Goal: Task Accomplishment & Management: Use online tool/utility

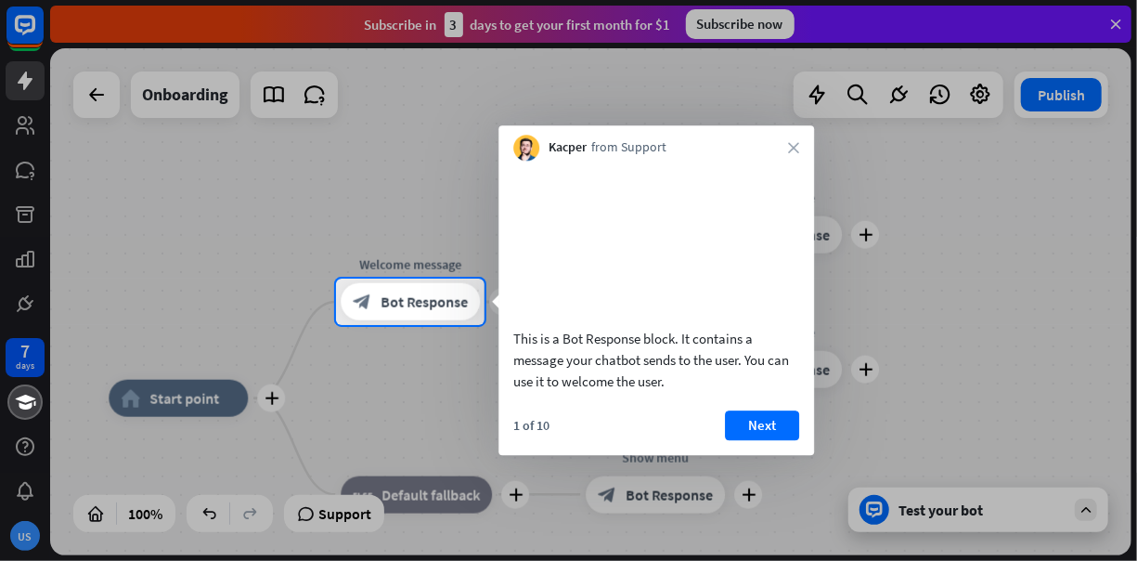
click at [757, 425] on div "This is a Bot Response block. It contains a message your chatbot sends to the u…" at bounding box center [657, 308] width 316 height 294
click at [761, 440] on button "Next" at bounding box center [762, 425] width 74 height 30
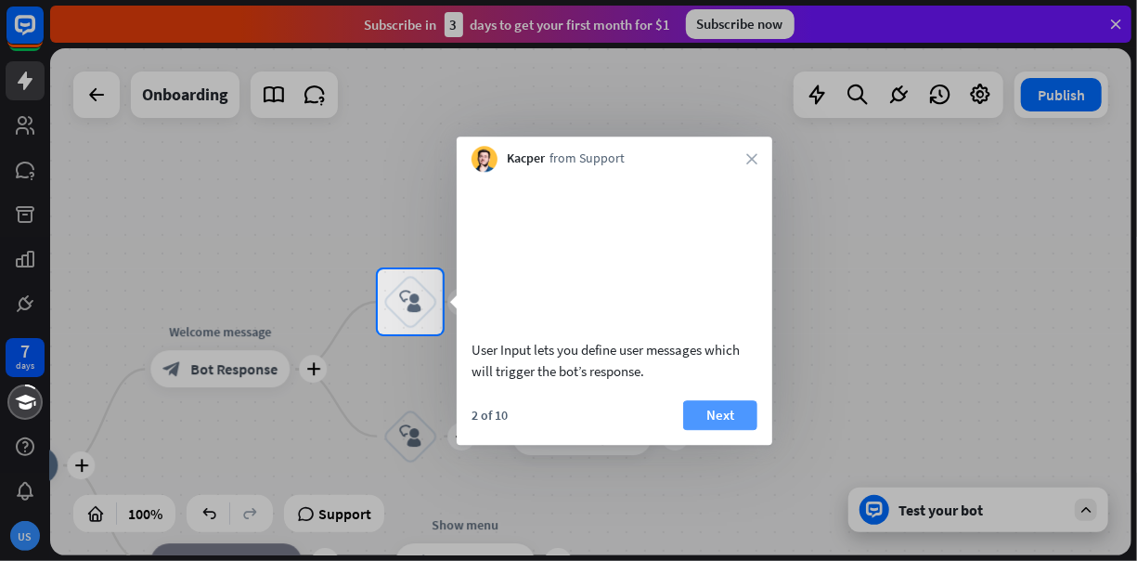
click at [750, 430] on button "Next" at bounding box center [720, 415] width 74 height 30
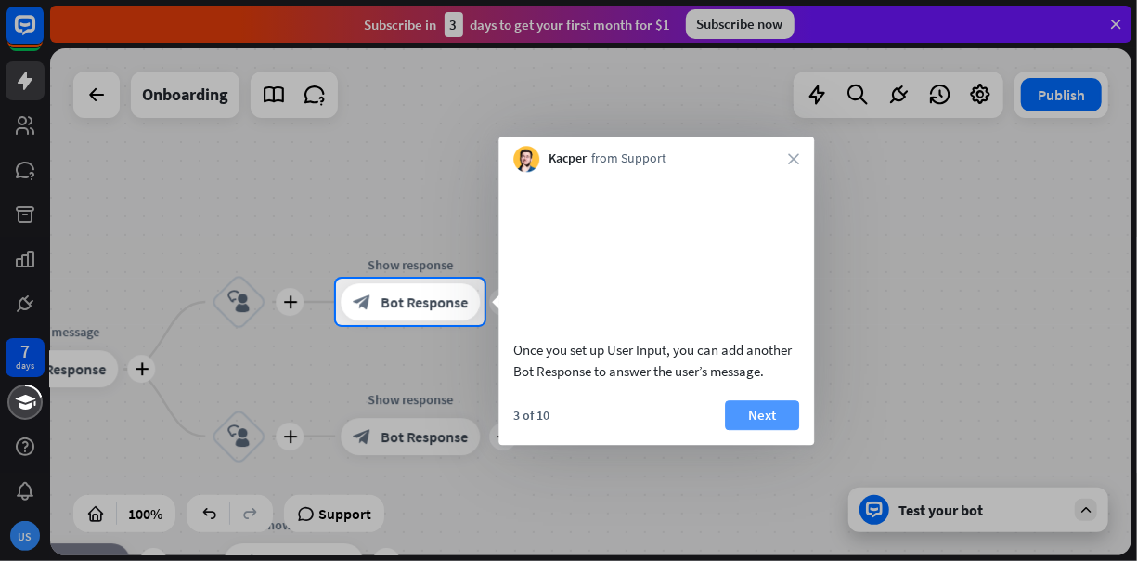
click at [757, 430] on button "Next" at bounding box center [762, 415] width 74 height 30
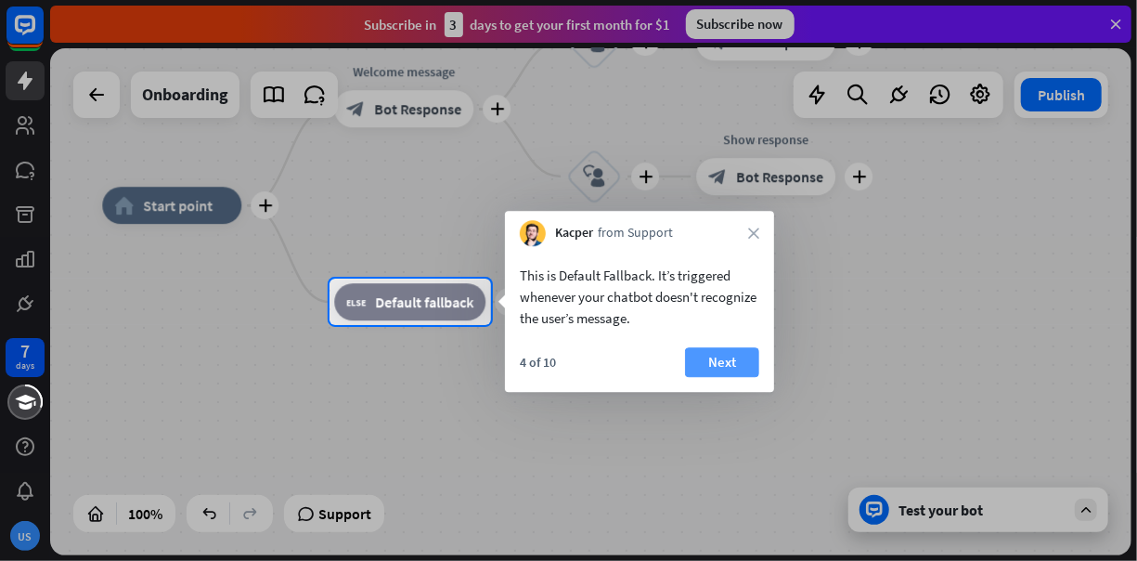
click at [701, 364] on button "Next" at bounding box center [722, 362] width 74 height 30
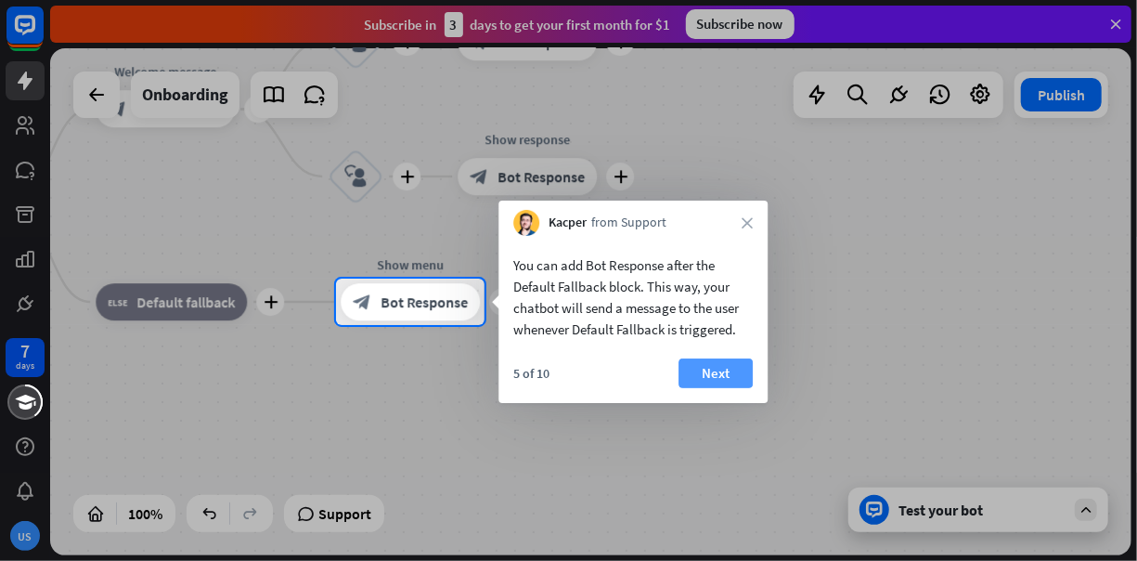
click at [728, 369] on button "Next" at bounding box center [716, 373] width 74 height 30
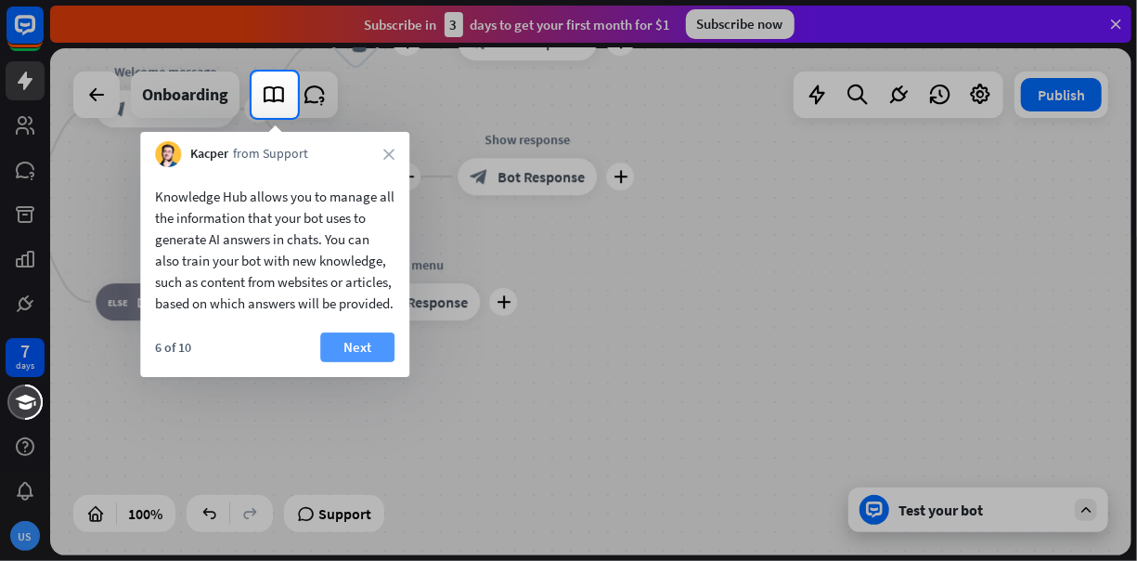
click at [350, 362] on button "Next" at bounding box center [357, 347] width 74 height 30
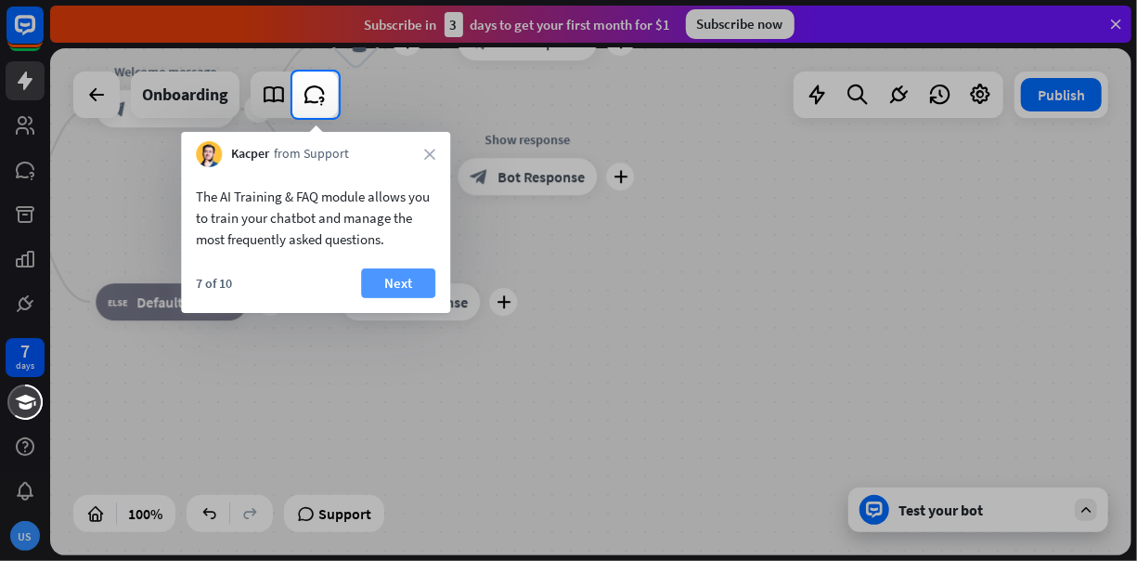
click at [406, 280] on button "Next" at bounding box center [398, 283] width 74 height 30
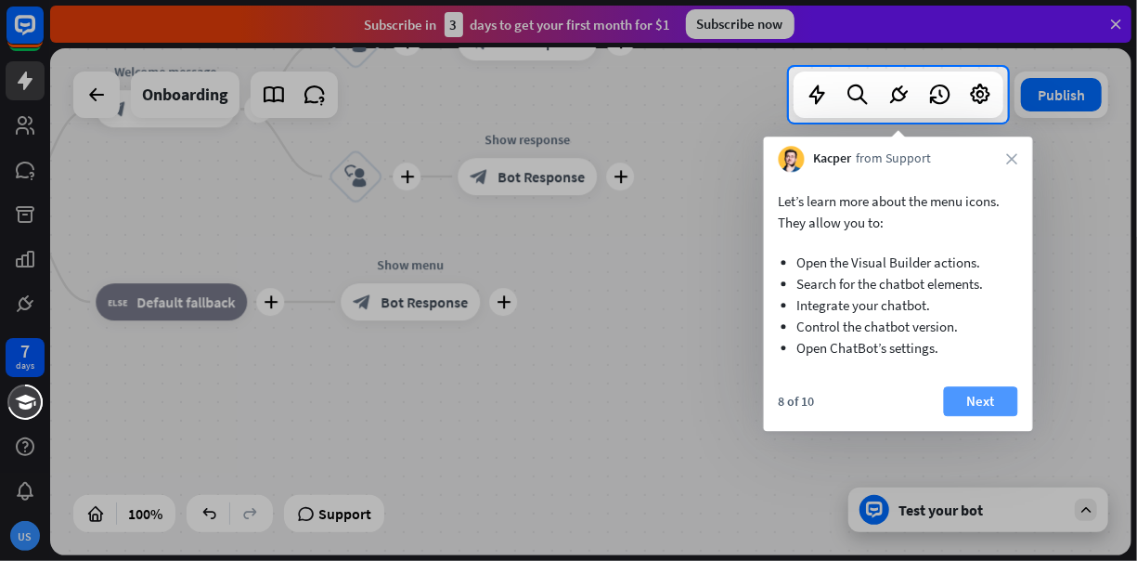
click at [962, 398] on button "Next" at bounding box center [981, 401] width 74 height 30
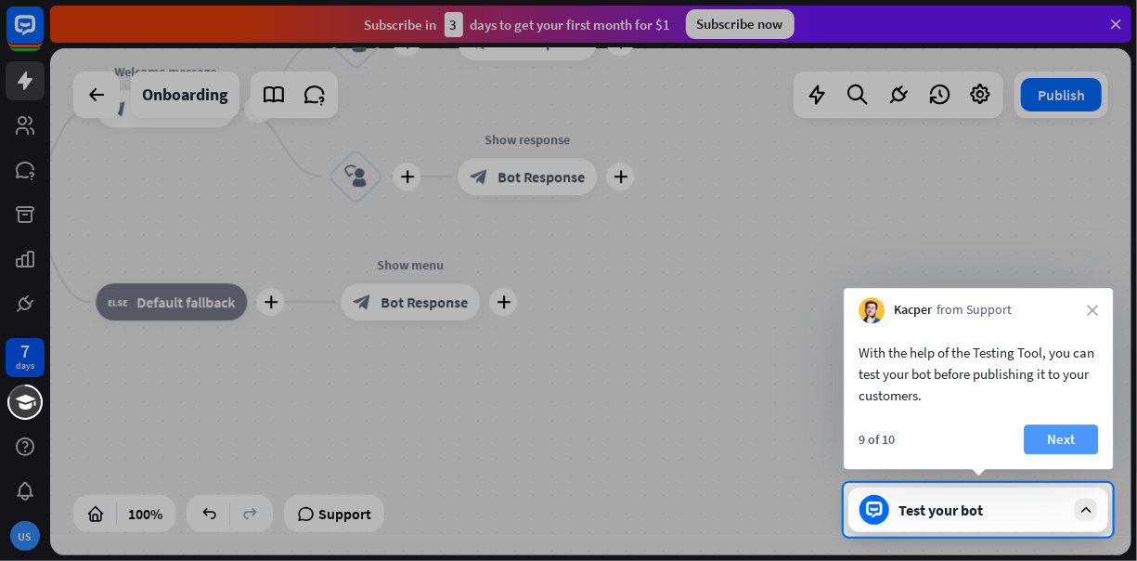
click at [1030, 444] on button "Next" at bounding box center [1061, 439] width 74 height 30
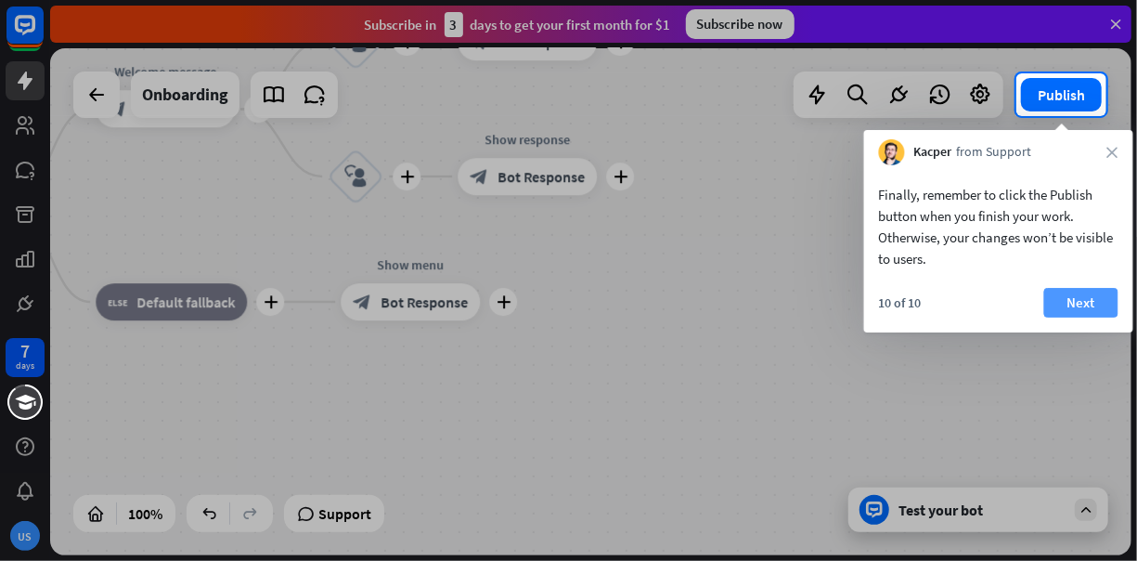
drag, startPoint x: 1055, startPoint y: 329, endPoint x: 1069, endPoint y: 314, distance: 20.4
click at [1069, 314] on div "10 of 10 Next" at bounding box center [998, 310] width 269 height 45
click at [1074, 303] on button "Next" at bounding box center [1081, 303] width 74 height 30
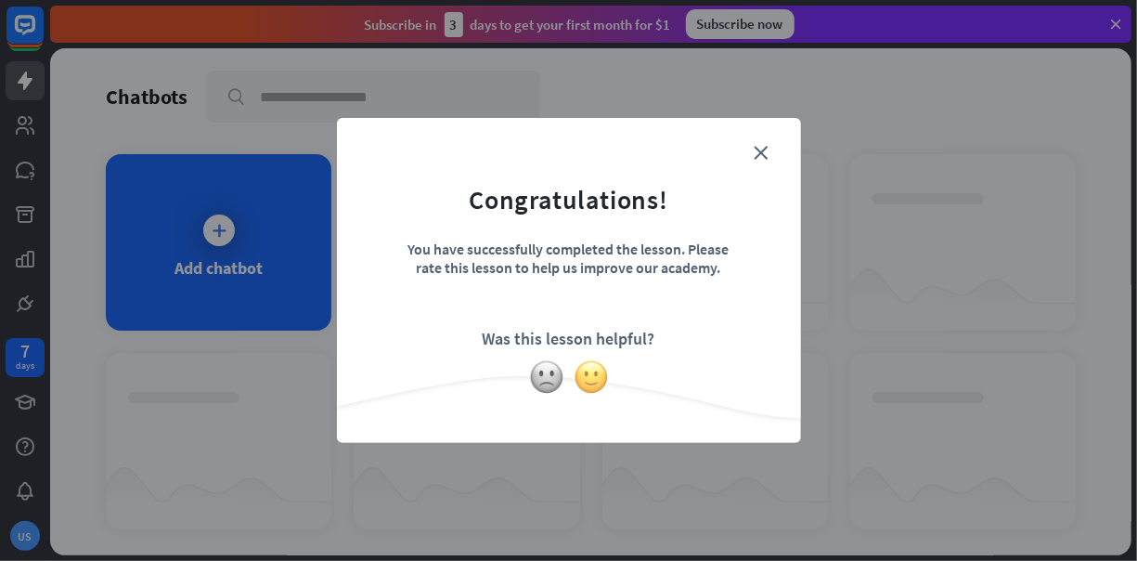
click at [599, 379] on img at bounding box center [591, 376] width 35 height 35
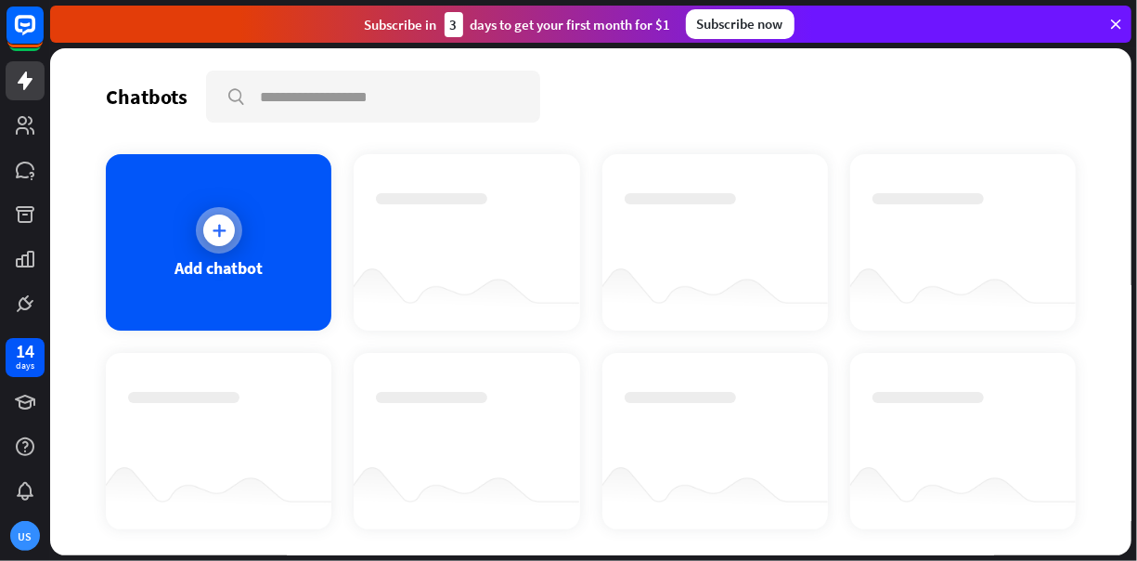
click at [240, 230] on div "Add chatbot" at bounding box center [219, 242] width 226 height 176
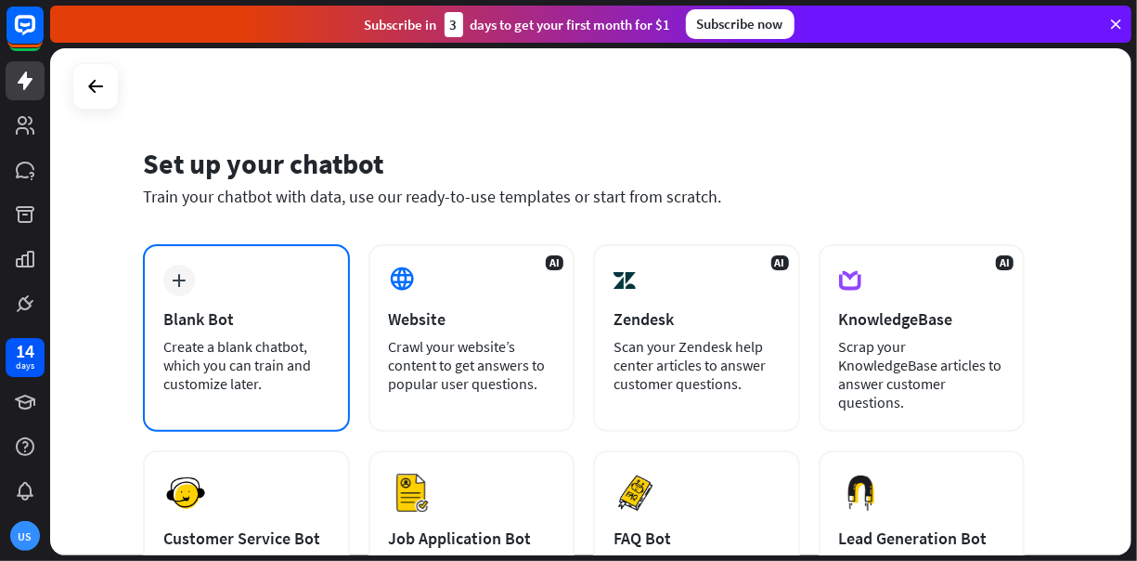
click at [201, 272] on div "plus Blank Bot Create a blank chatbot, which you can train and customize later." at bounding box center [246, 338] width 207 height 188
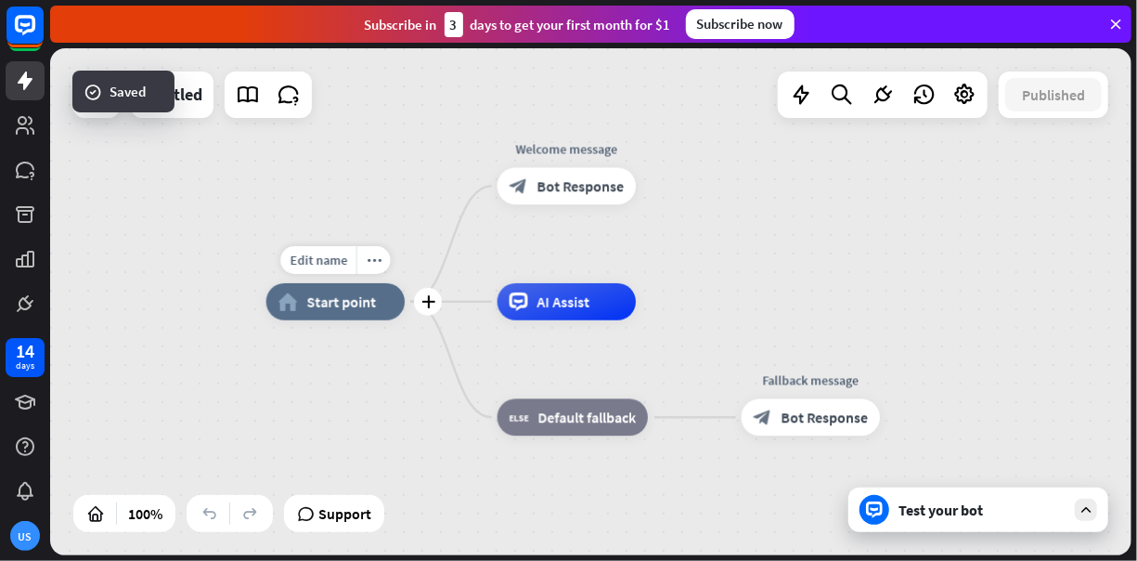
click at [331, 300] on span "Start point" at bounding box center [342, 301] width 70 height 19
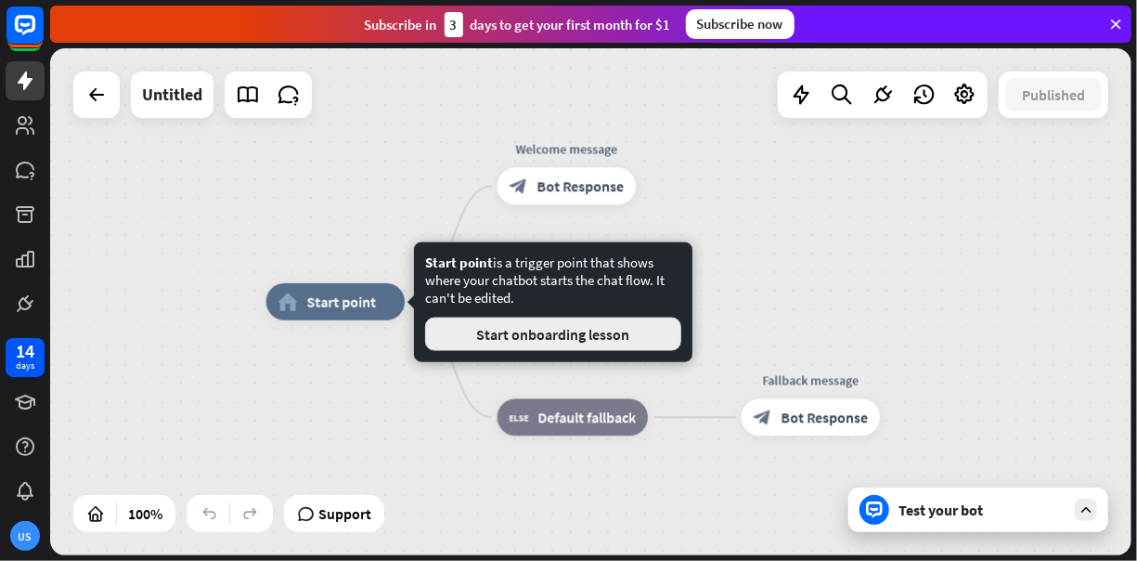
click at [444, 332] on button "Start onboarding lesson" at bounding box center [553, 333] width 256 height 33
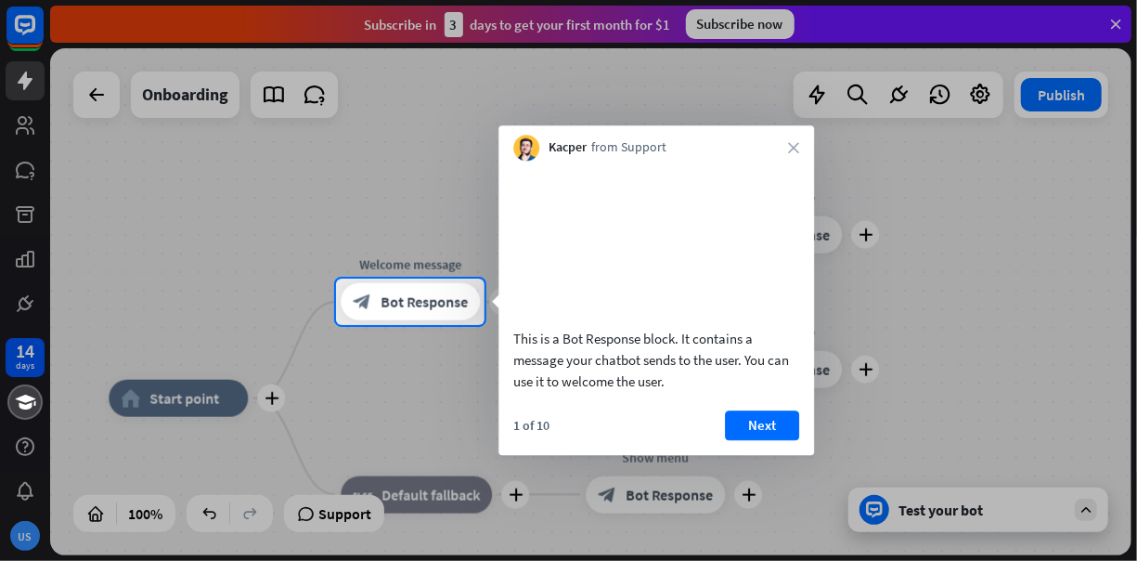
click at [762, 455] on div "1 of 10 Next" at bounding box center [657, 432] width 316 height 45
click at [770, 440] on button "Next" at bounding box center [762, 425] width 74 height 30
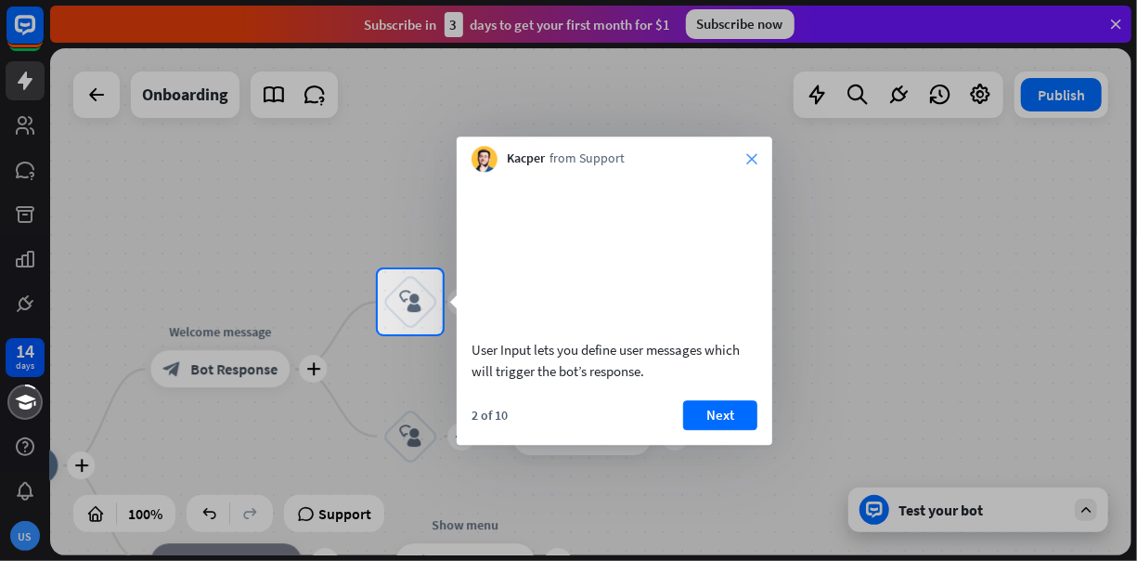
click at [753, 159] on icon "close" at bounding box center [751, 158] width 11 height 11
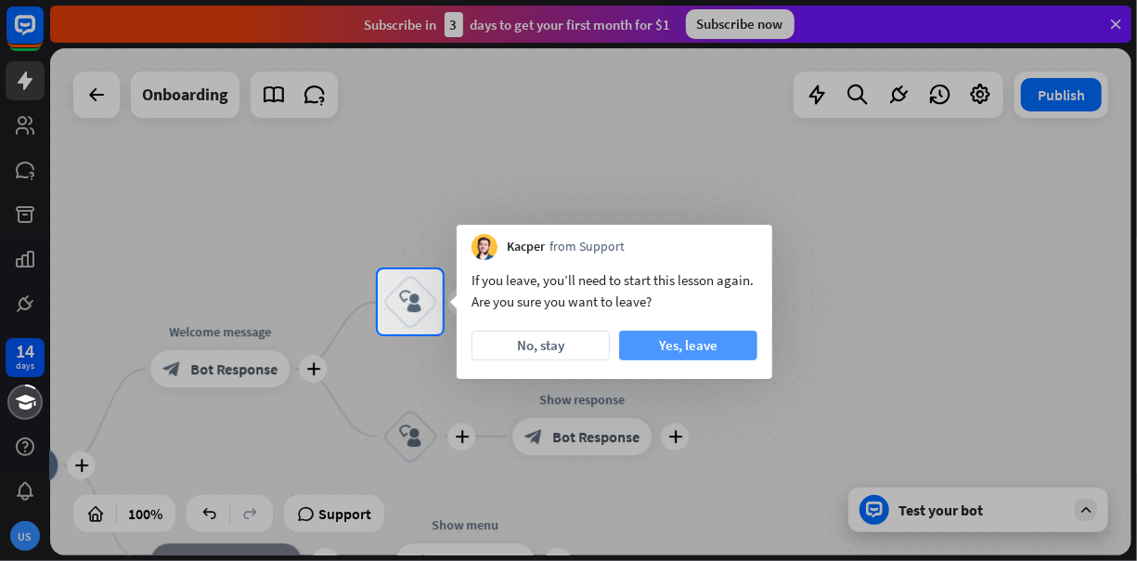
click at [640, 356] on button "Yes, leave" at bounding box center [688, 345] width 138 height 30
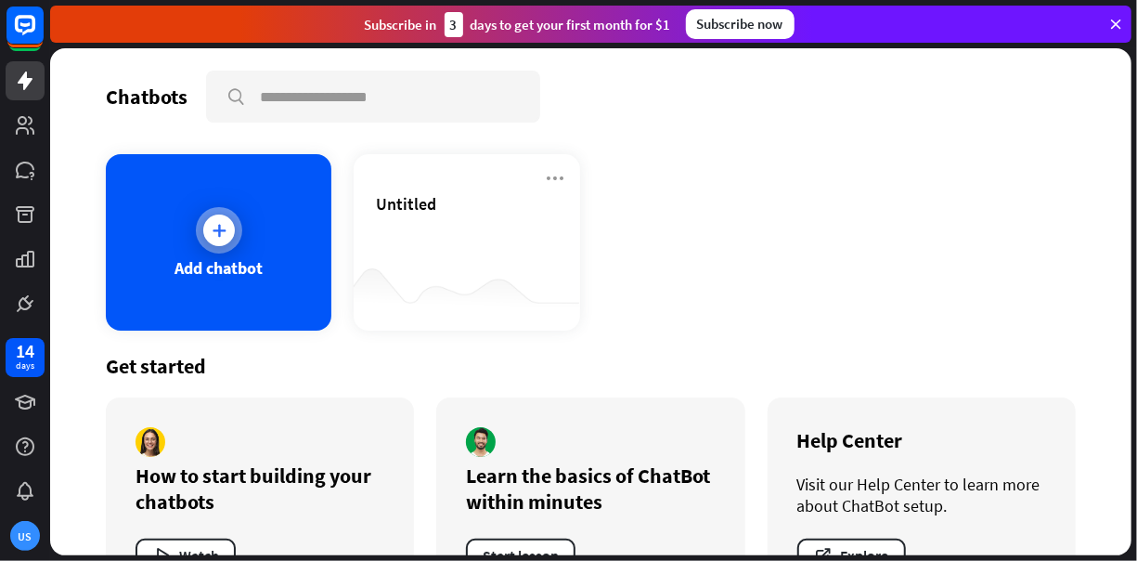
click at [227, 225] on div at bounding box center [219, 230] width 32 height 32
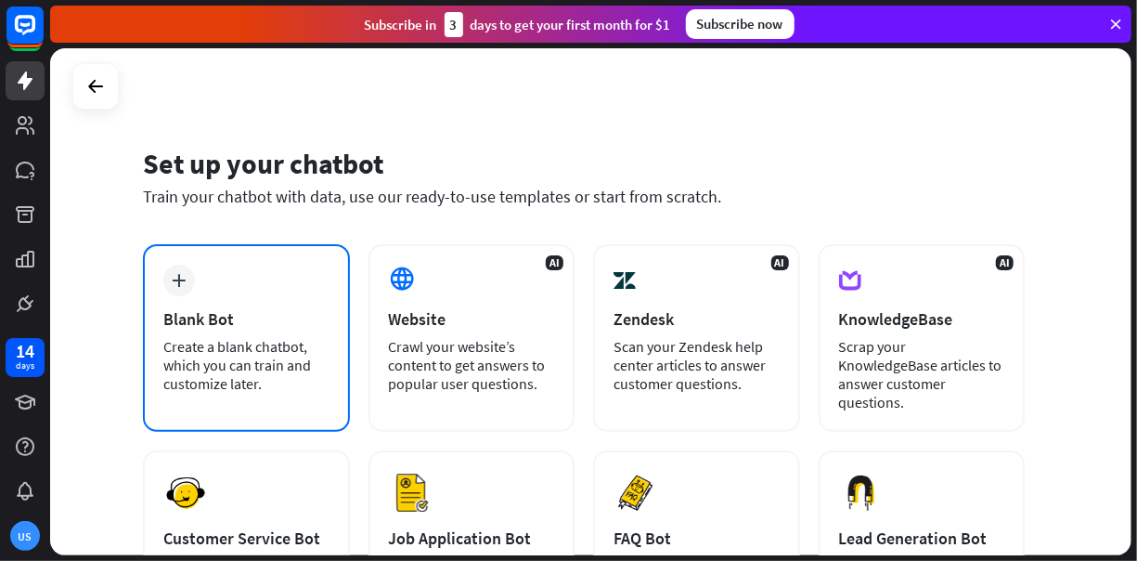
click at [280, 287] on div "plus Blank Bot Create a blank chatbot, which you can train and customize later." at bounding box center [246, 338] width 207 height 188
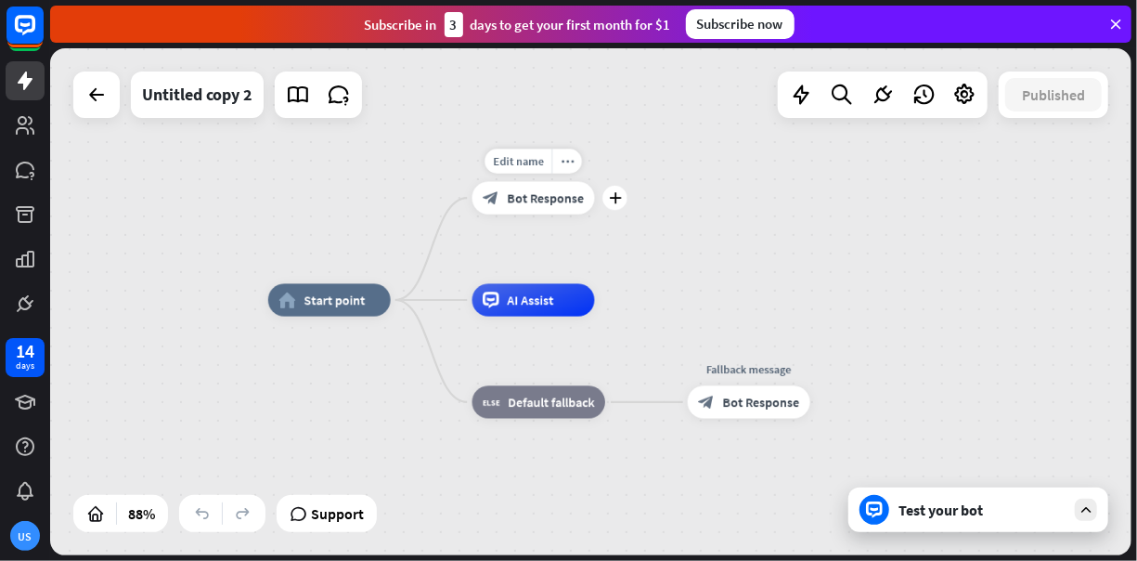
click at [508, 197] on span "Bot Response" at bounding box center [545, 197] width 77 height 17
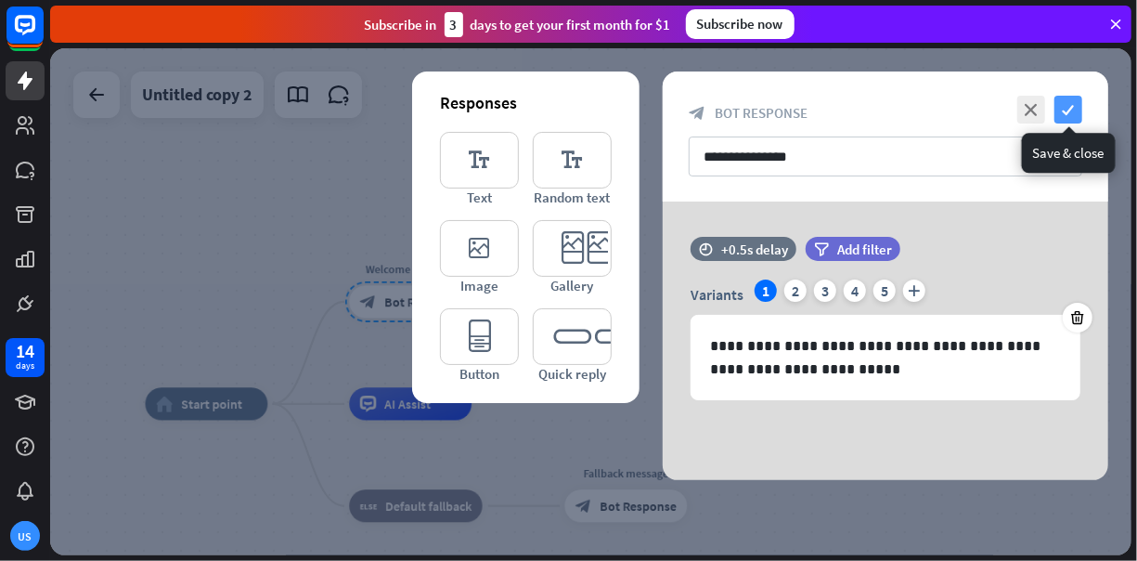
click at [1072, 98] on icon "check" at bounding box center [1069, 110] width 28 height 28
